Goal: Transaction & Acquisition: Book appointment/travel/reservation

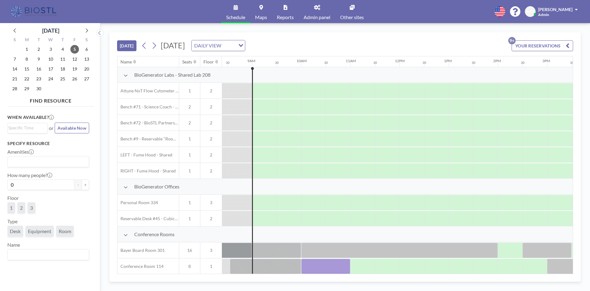
scroll to position [0, 418]
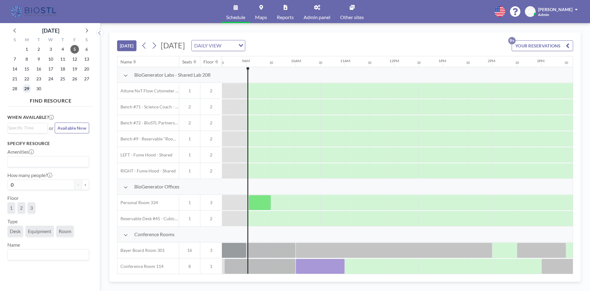
click at [26, 87] on span "29" at bounding box center [26, 88] width 9 height 9
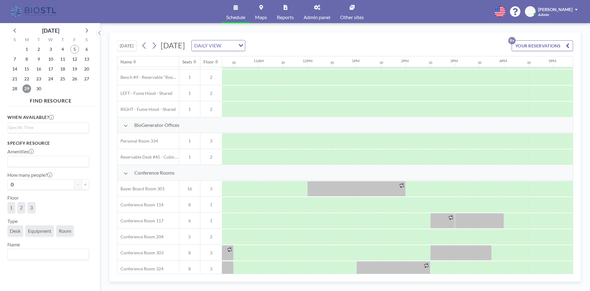
scroll to position [62, 524]
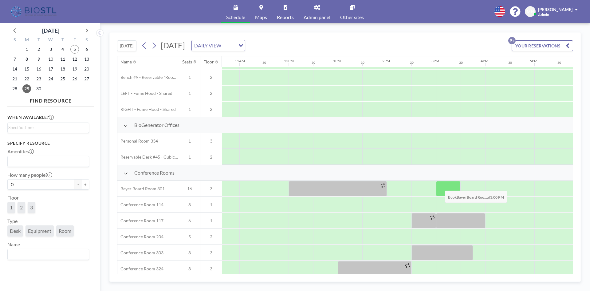
click at [440, 186] on div at bounding box center [448, 188] width 25 height 15
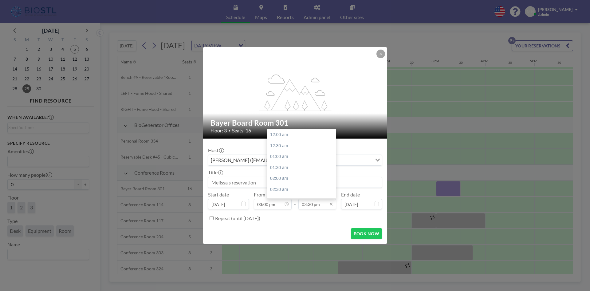
scroll to position [339, 0]
click at [296, 163] on div "05:00 pm" at bounding box center [303, 167] width 72 height 11
type input "05:00 pm"
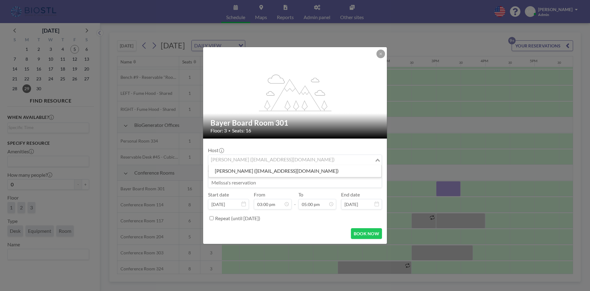
click at [377, 160] on icon "Search for option" at bounding box center [378, 159] width 4 height 3
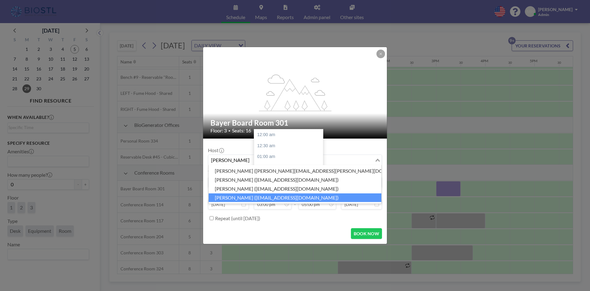
scroll to position [328, 0]
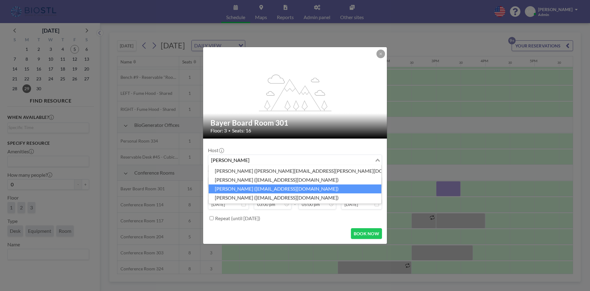
click at [280, 187] on li "[PERSON_NAME] ([EMAIL_ADDRESS][DOMAIN_NAME])" at bounding box center [295, 188] width 173 height 9
type input "[PERSON_NAME]"
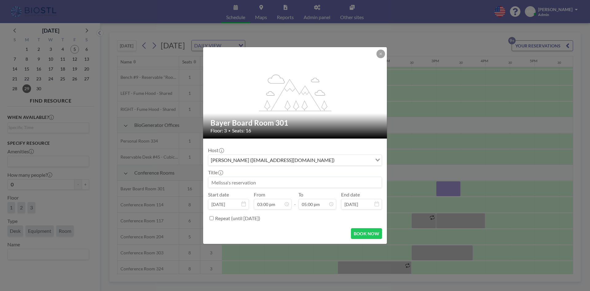
click at [277, 182] on input at bounding box center [295, 182] width 173 height 10
type input "[PERSON_NAME]"
click at [358, 235] on button "BOOK NOW" at bounding box center [366, 233] width 31 height 11
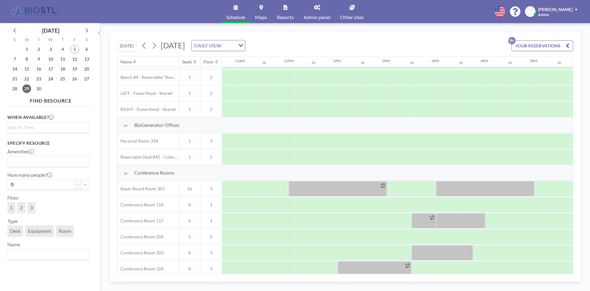
click at [320, 10] on icon at bounding box center [317, 7] width 6 height 5
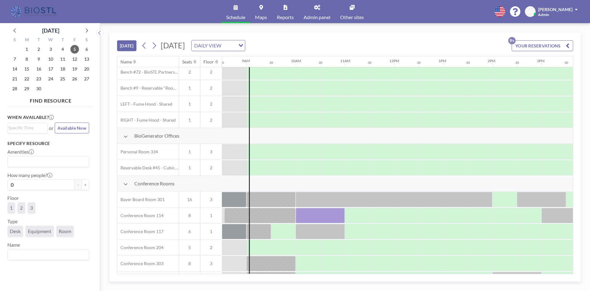
scroll to position [92, 418]
